Goal: Go to known website: Access a specific website the user already knows

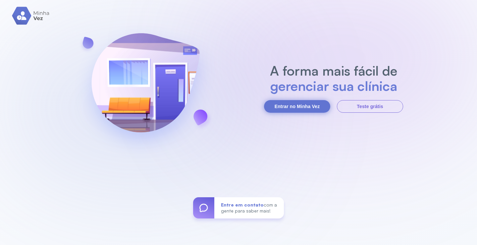
click at [284, 106] on button "Entrar no Minha Vez" at bounding box center [297, 106] width 66 height 13
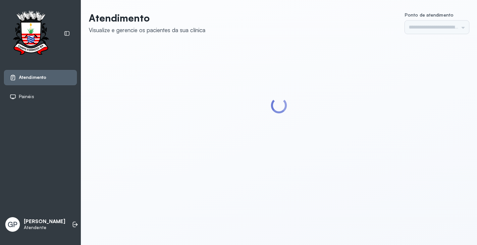
type input "******"
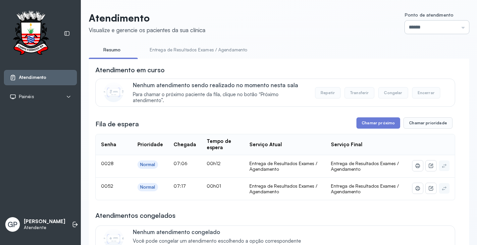
click at [411, 24] on input "******" at bounding box center [437, 27] width 64 height 13
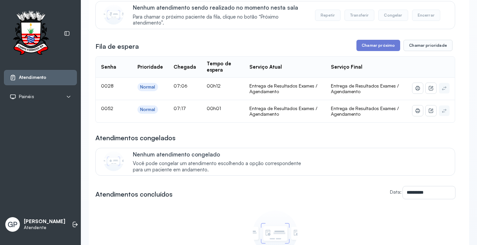
scroll to position [66, 0]
